Goal: Navigation & Orientation: Find specific page/section

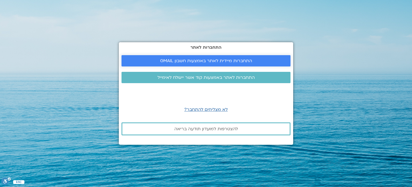
click at [191, 61] on span "התחברות מיידית לאתר באמצעות חשבון GMAIL" at bounding box center [206, 60] width 92 height 5
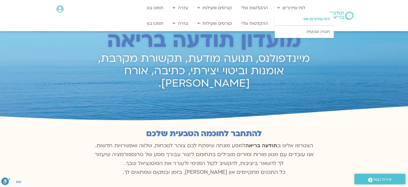
click at [311, 18] on link "לוח שידורים יומי" at bounding box center [304, 19] width 59 height 12
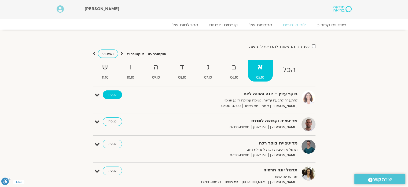
click at [110, 94] on link "כניסה" at bounding box center [112, 94] width 19 height 9
